Goal: Task Accomplishment & Management: Manage account settings

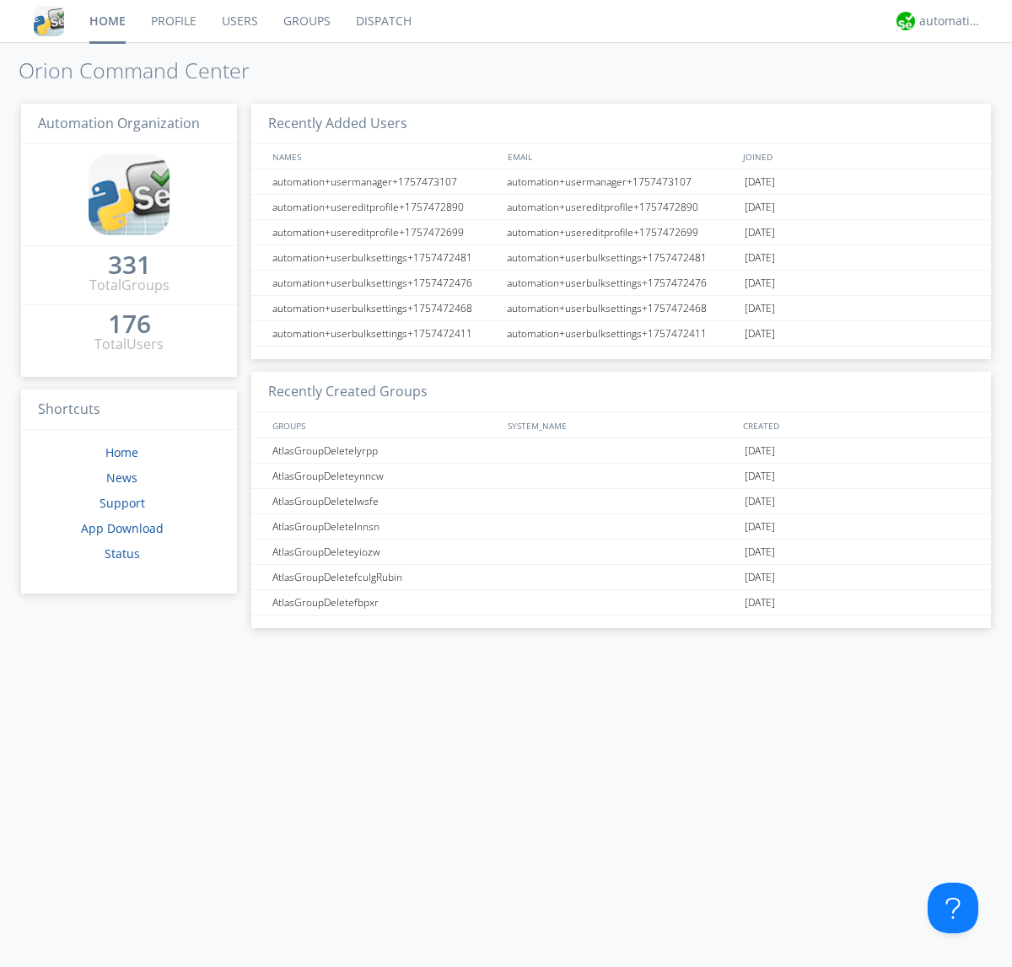
click at [305, 21] on link "Groups" at bounding box center [307, 21] width 73 height 42
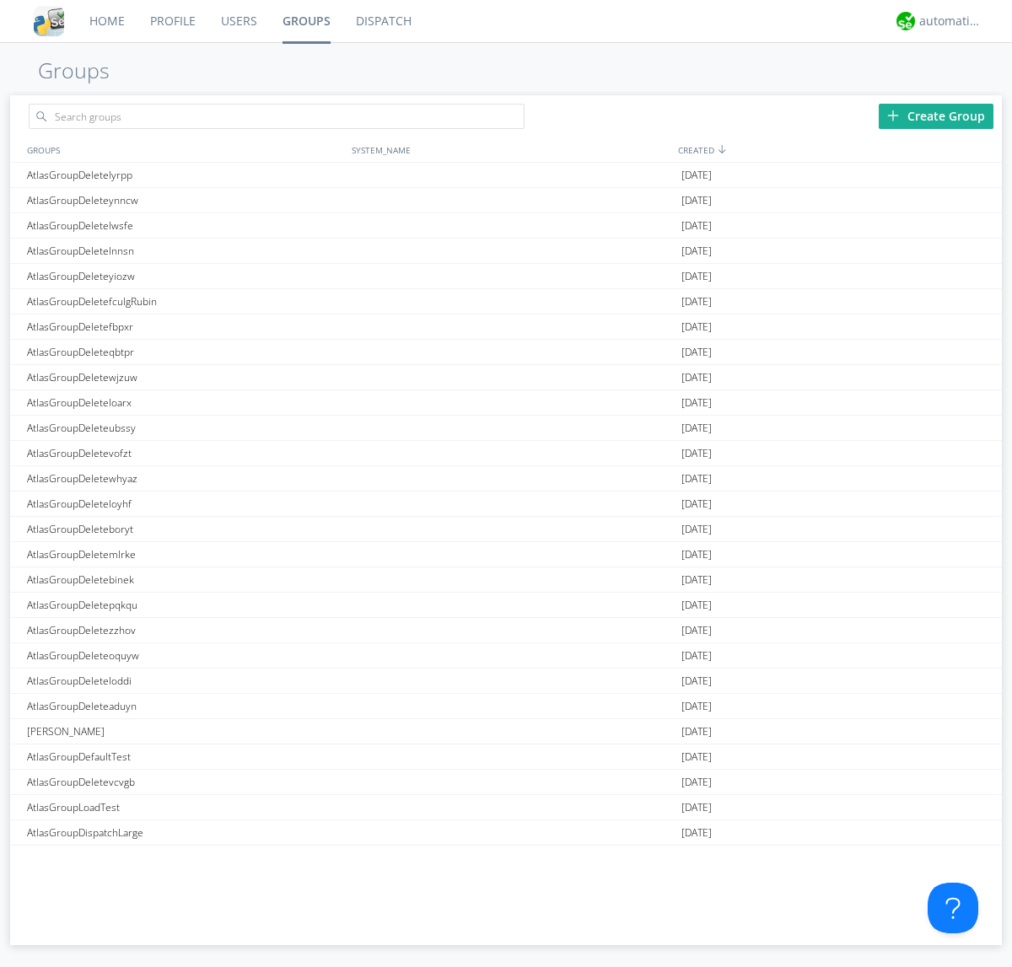
click at [936, 115] on div "Create Group" at bounding box center [935, 116] width 115 height 25
click at [305, 21] on link "Groups" at bounding box center [306, 21] width 73 height 42
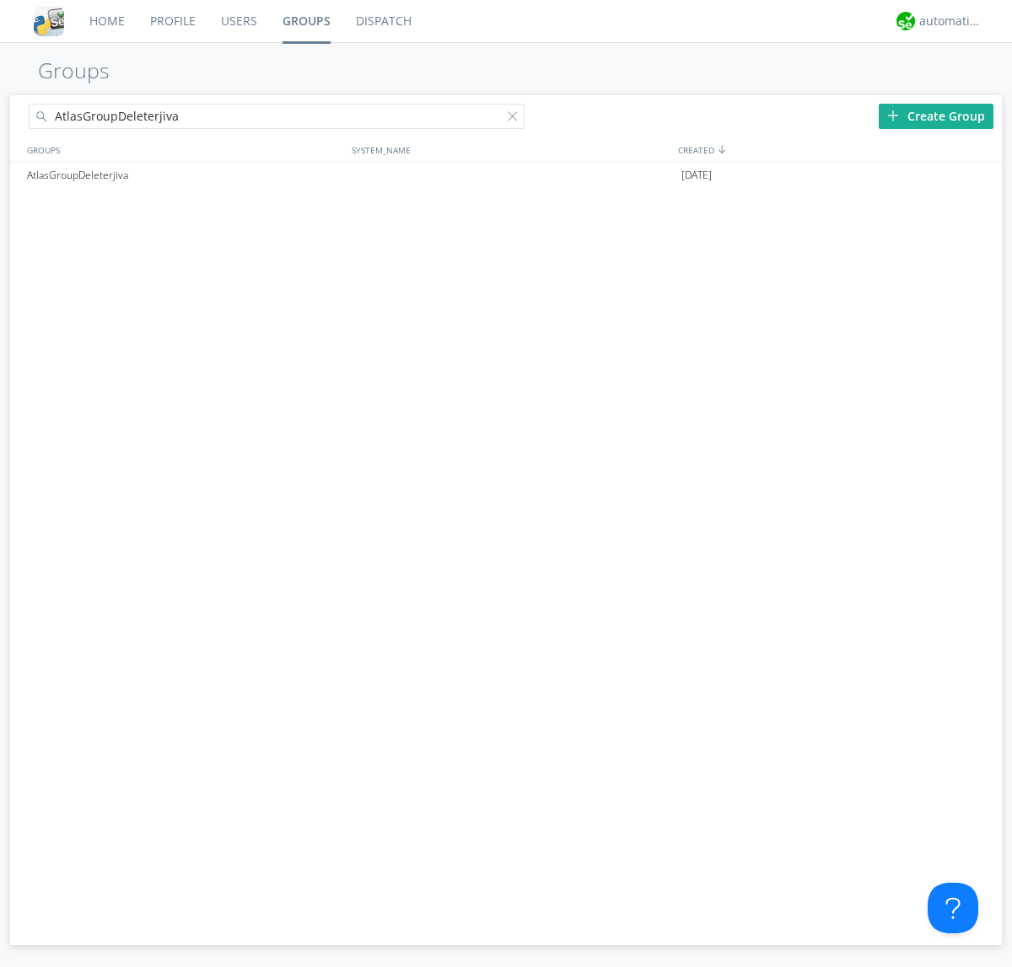
type input "AtlasGroupDeleterjiva"
click at [516, 119] on div at bounding box center [516, 119] width 17 height 17
type input "AtlasGroupDeleterjiva"
click at [185, 175] on div "AtlasGroupDeleterjiva" at bounding box center [185, 175] width 325 height 25
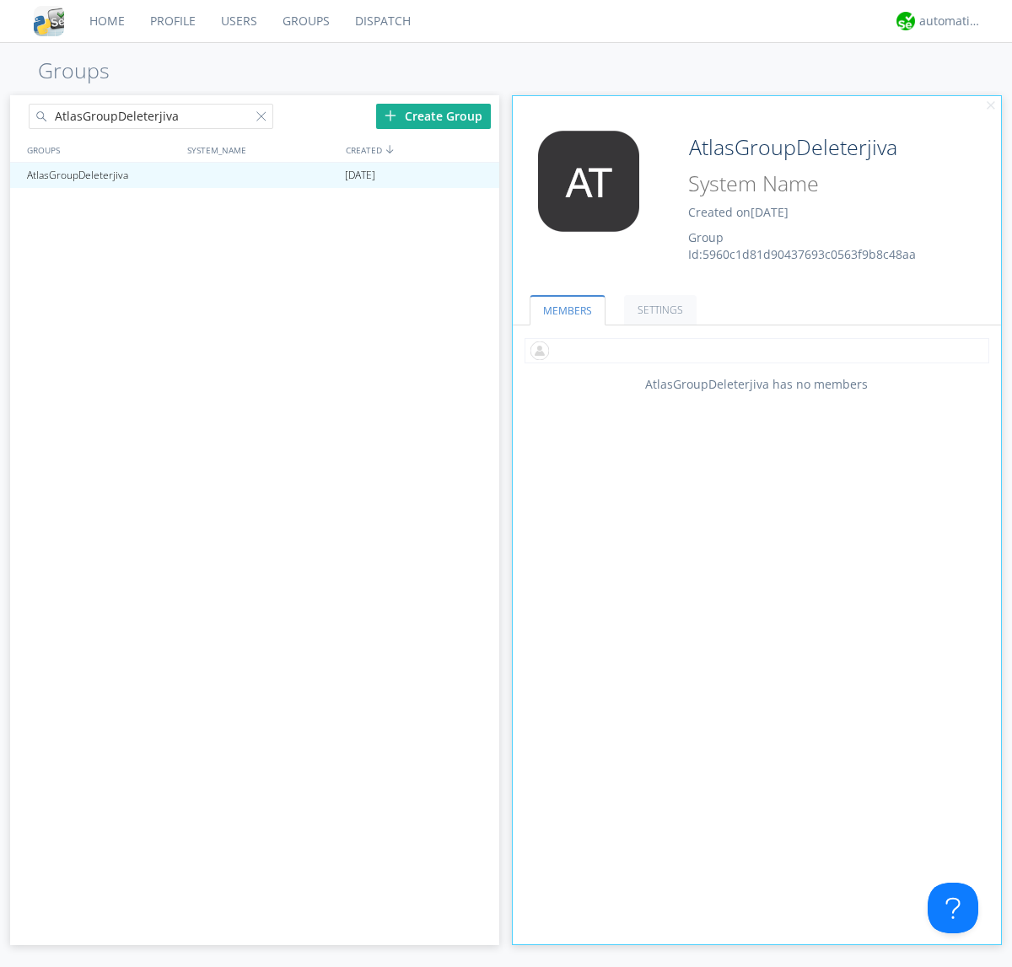
click at [756, 350] on input "text" at bounding box center [756, 350] width 465 height 25
type input "automation+atlas0002"
click at [946, 21] on div "automation+atlas" at bounding box center [950, 21] width 63 height 17
